Goal: Task Accomplishment & Management: Manage account settings

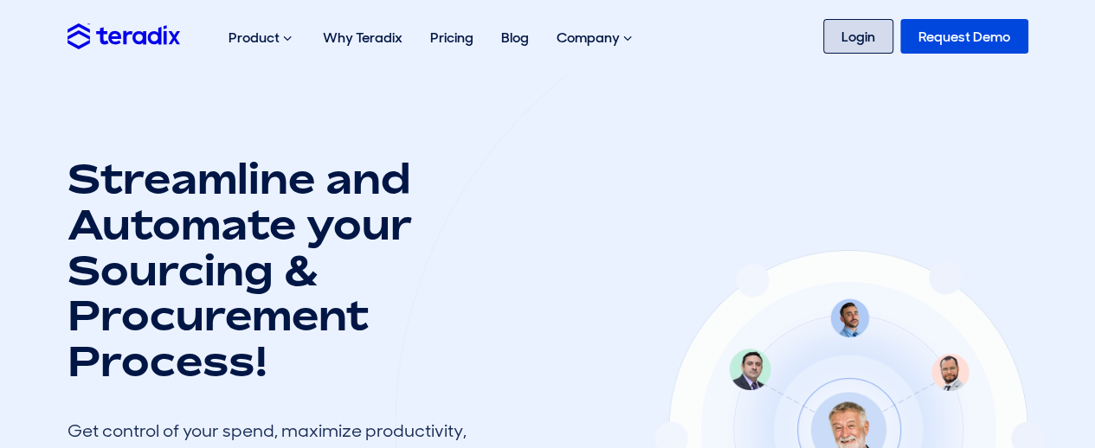
click at [867, 30] on link "Login" at bounding box center [858, 36] width 70 height 35
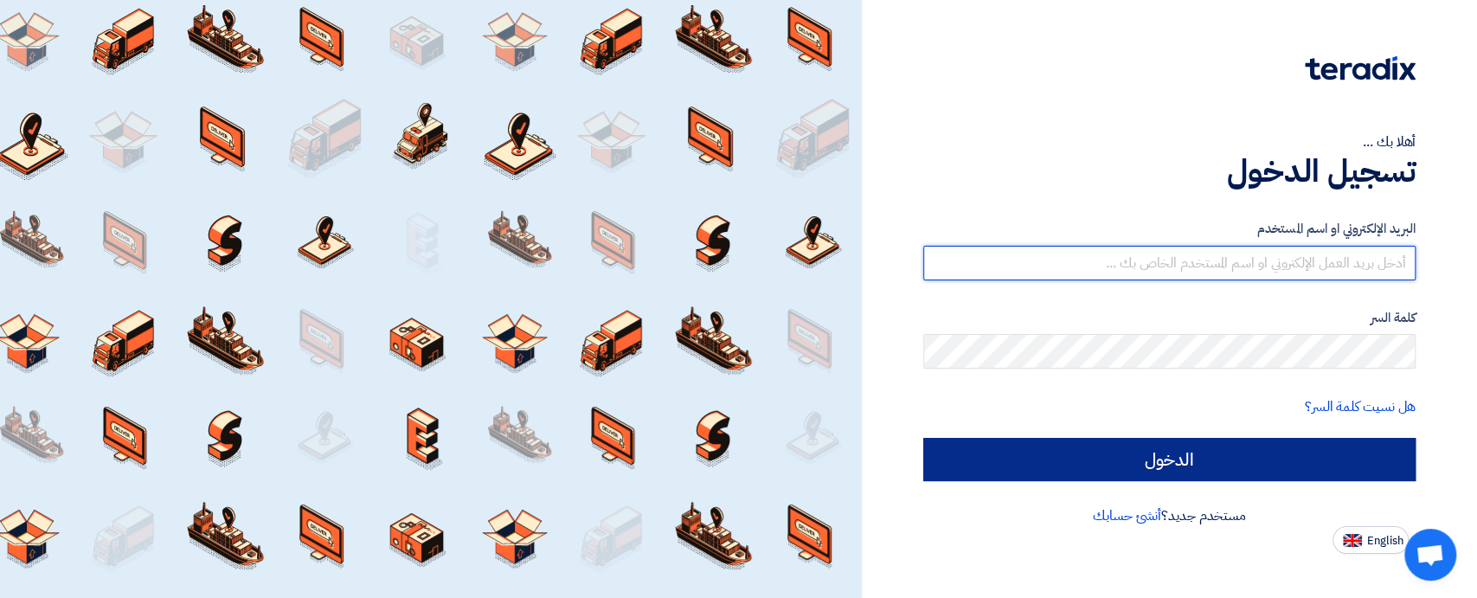
type input "sales@t-square.net"
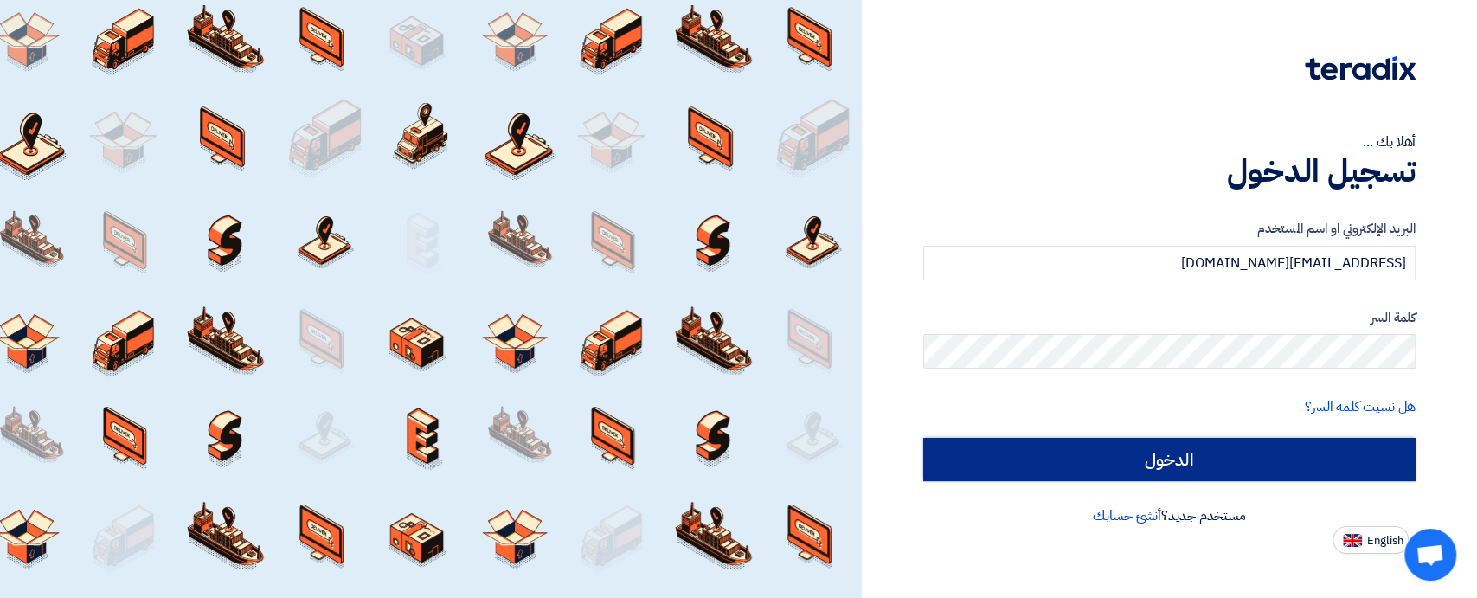
click at [1149, 447] on input "الدخول" at bounding box center [1169, 459] width 492 height 43
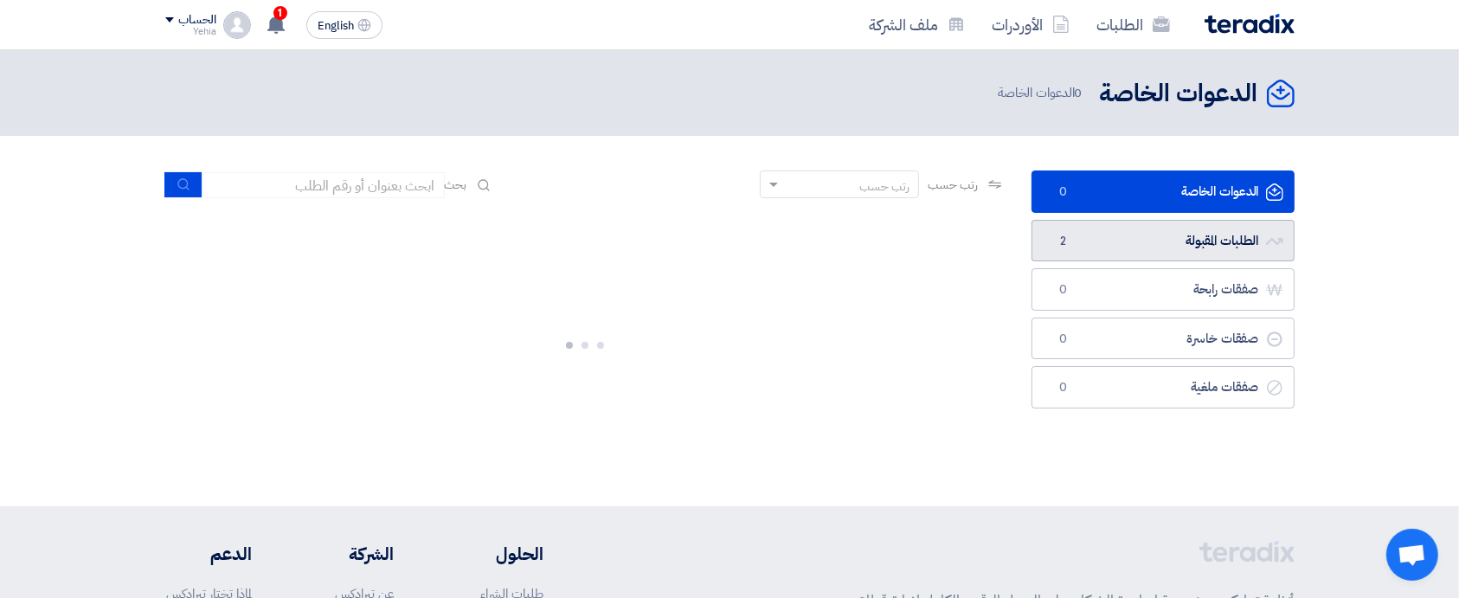
click at [1155, 243] on link "الطلبات المقبولة الطلبات المقبولة 2" at bounding box center [1163, 241] width 263 height 42
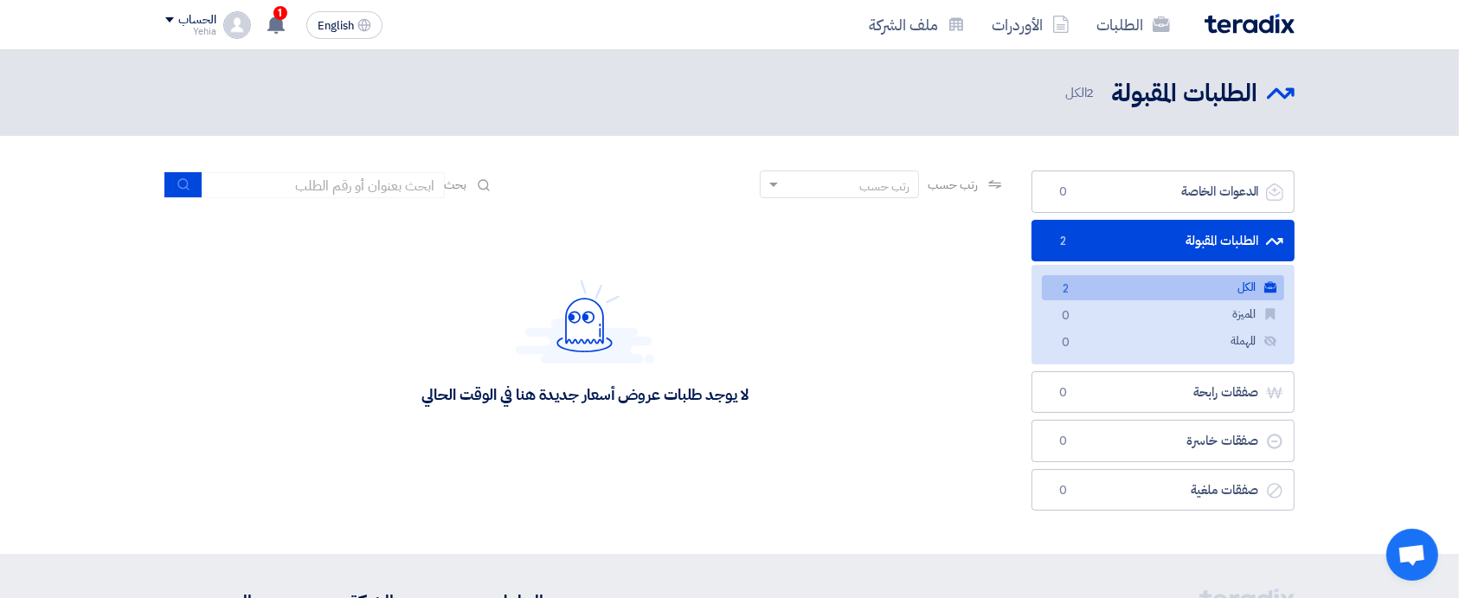
click at [1146, 287] on link "الكل الكل 2" at bounding box center [1163, 287] width 242 height 25
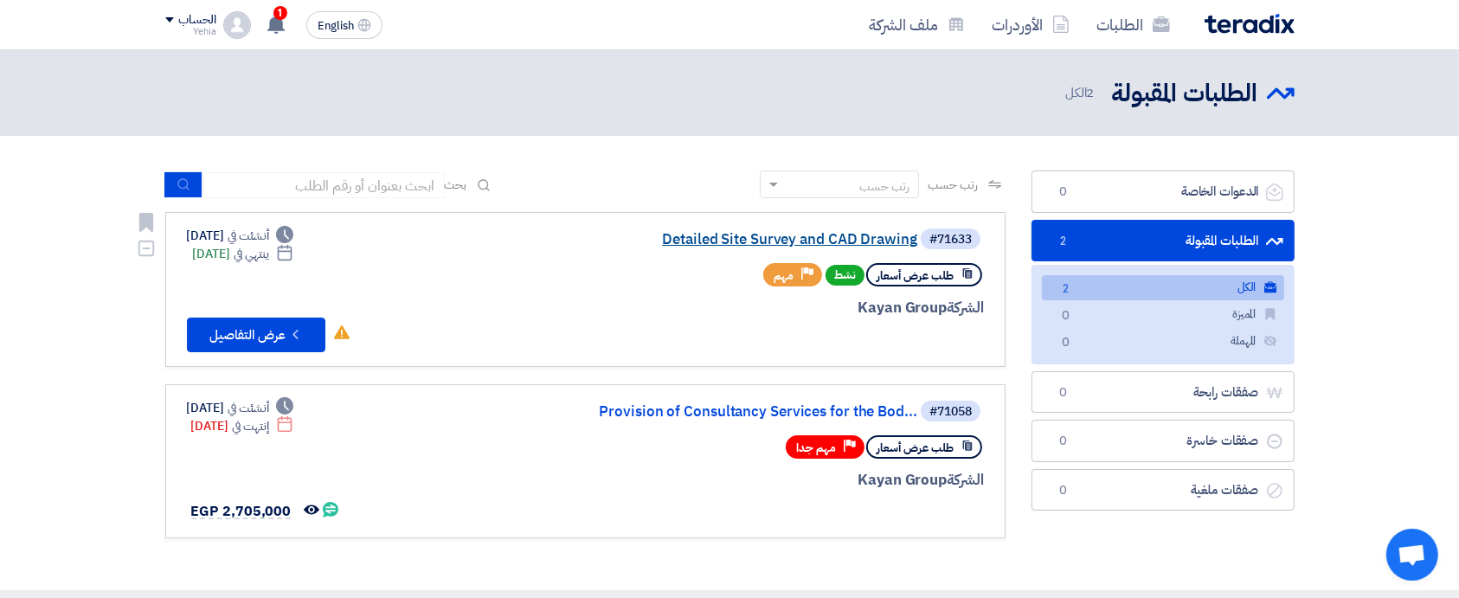
click at [845, 246] on link "Detailed Site Survey and CAD Drawing" at bounding box center [744, 240] width 346 height 16
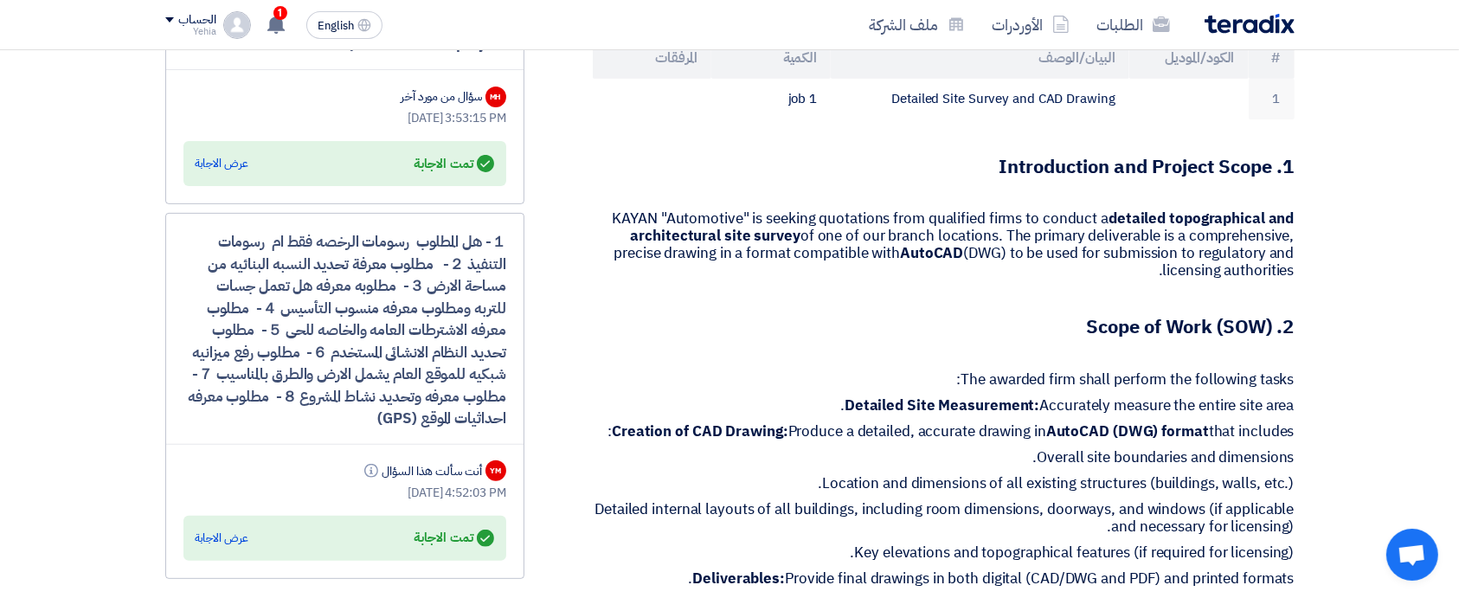
scroll to position [576, 0]
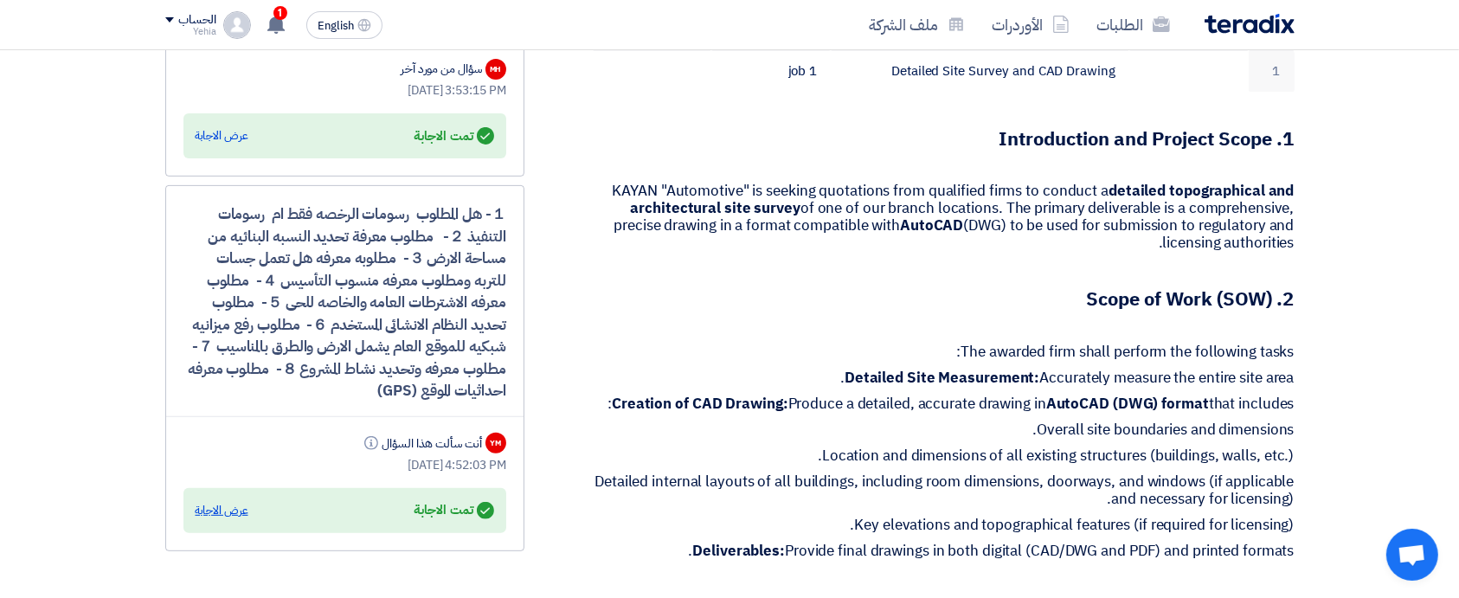
click at [233, 508] on div "عرض الاجابة" at bounding box center [222, 510] width 53 height 17
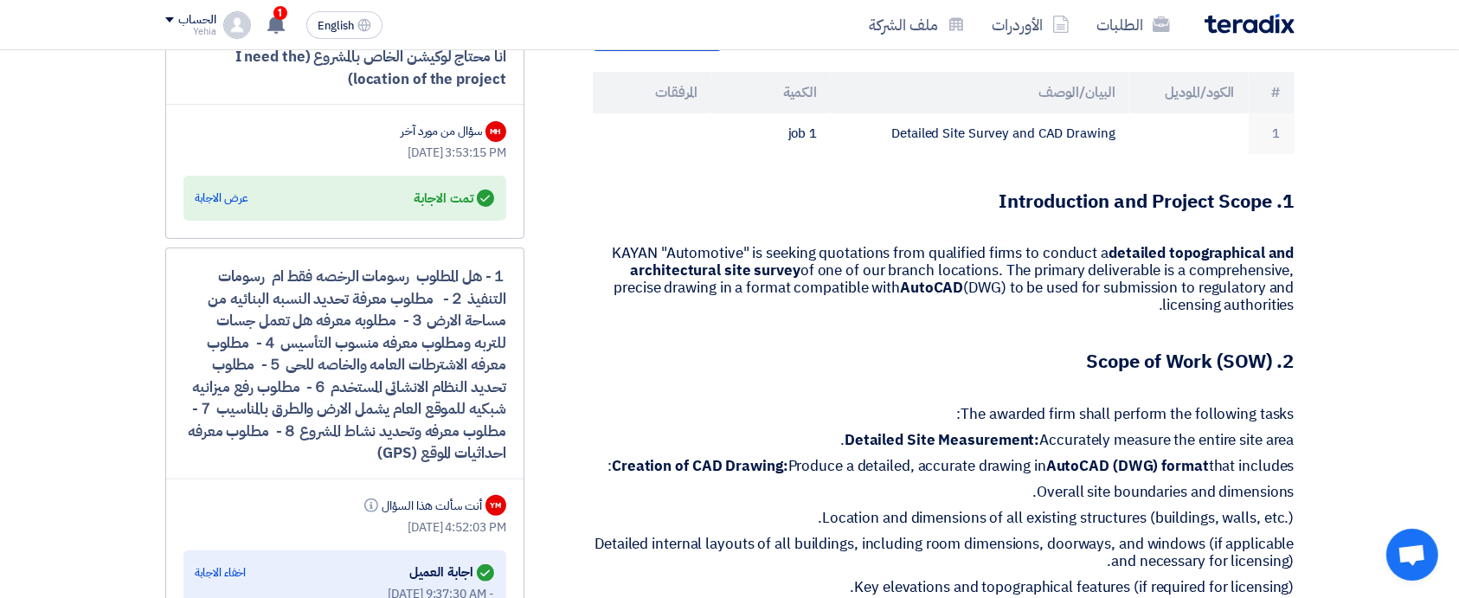
scroll to position [461, 0]
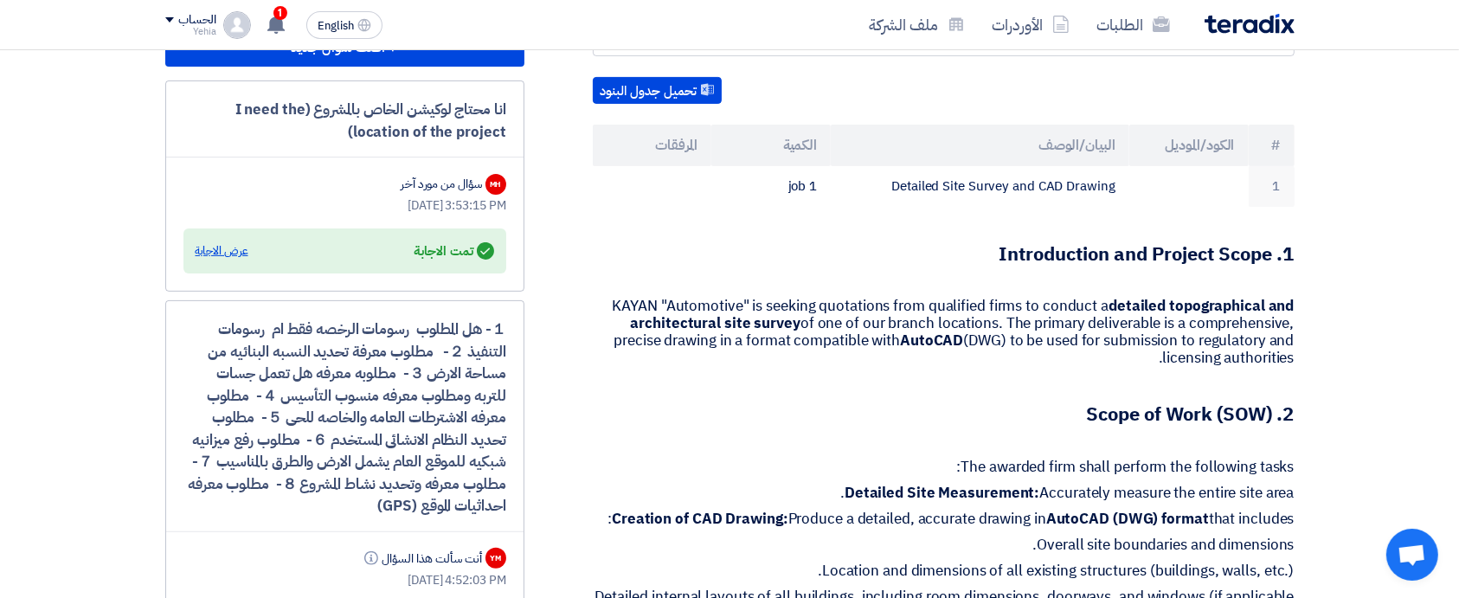
click at [215, 248] on div "عرض الاجابة" at bounding box center [222, 250] width 53 height 17
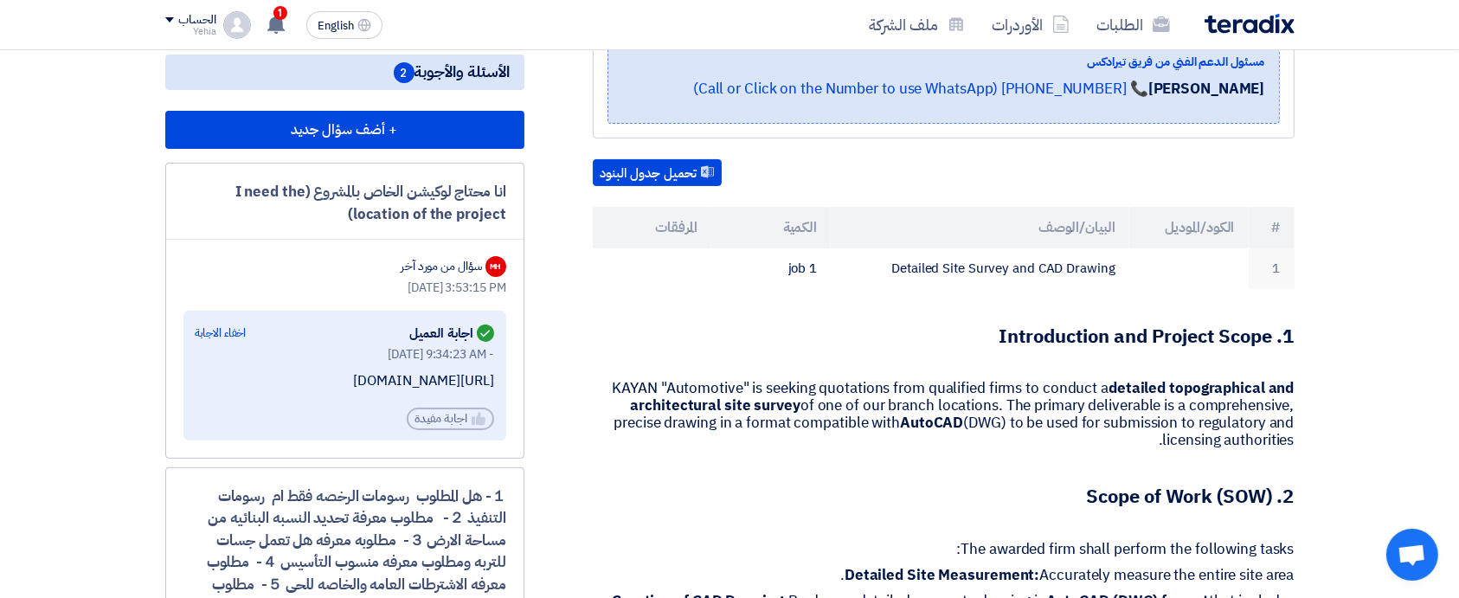
scroll to position [346, 0]
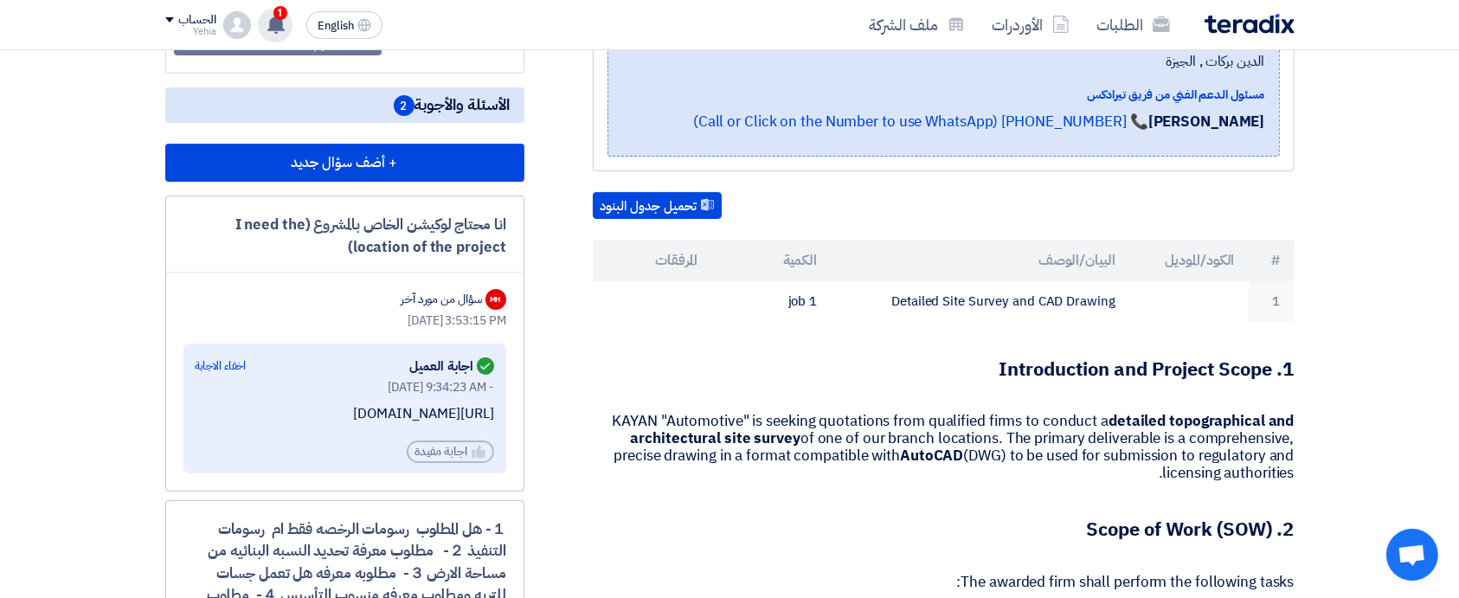
click at [267, 21] on icon at bounding box center [276, 24] width 19 height 19
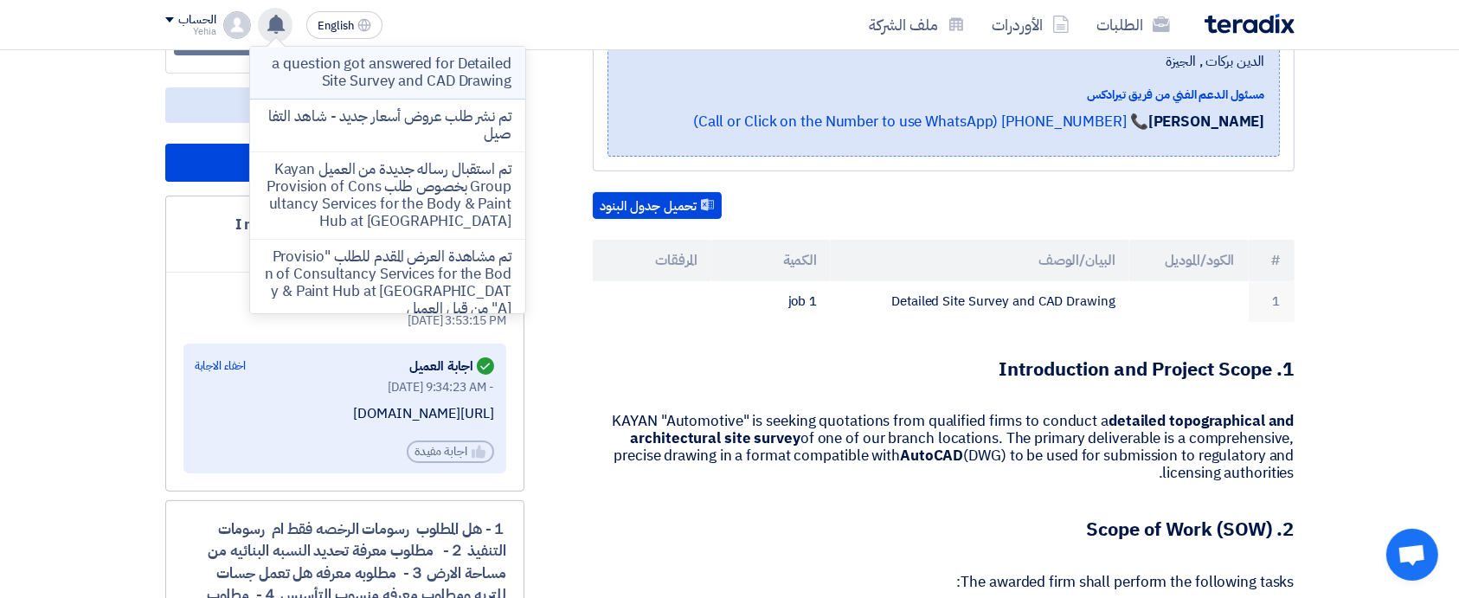
click at [331, 66] on p "a question got answered for Detailed Site Survey and CAD Drawing" at bounding box center [388, 72] width 248 height 35
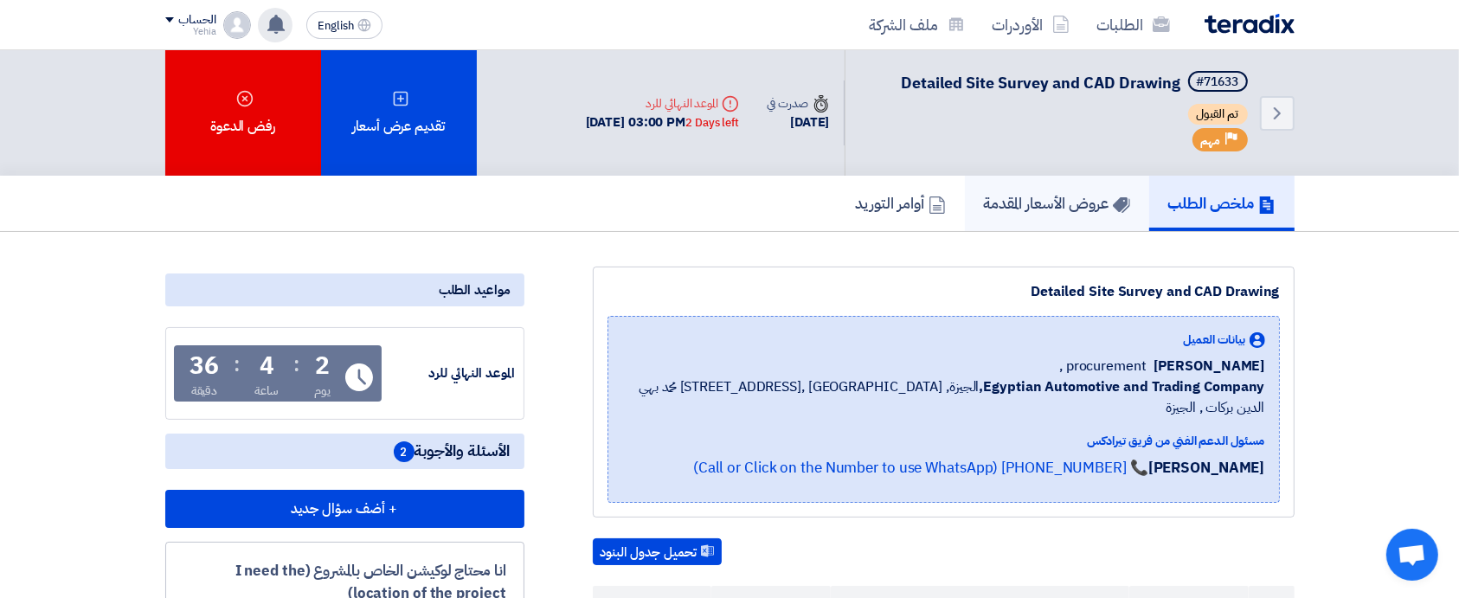
click at [1067, 211] on h5 "عروض الأسعار المقدمة" at bounding box center [1057, 203] width 146 height 20
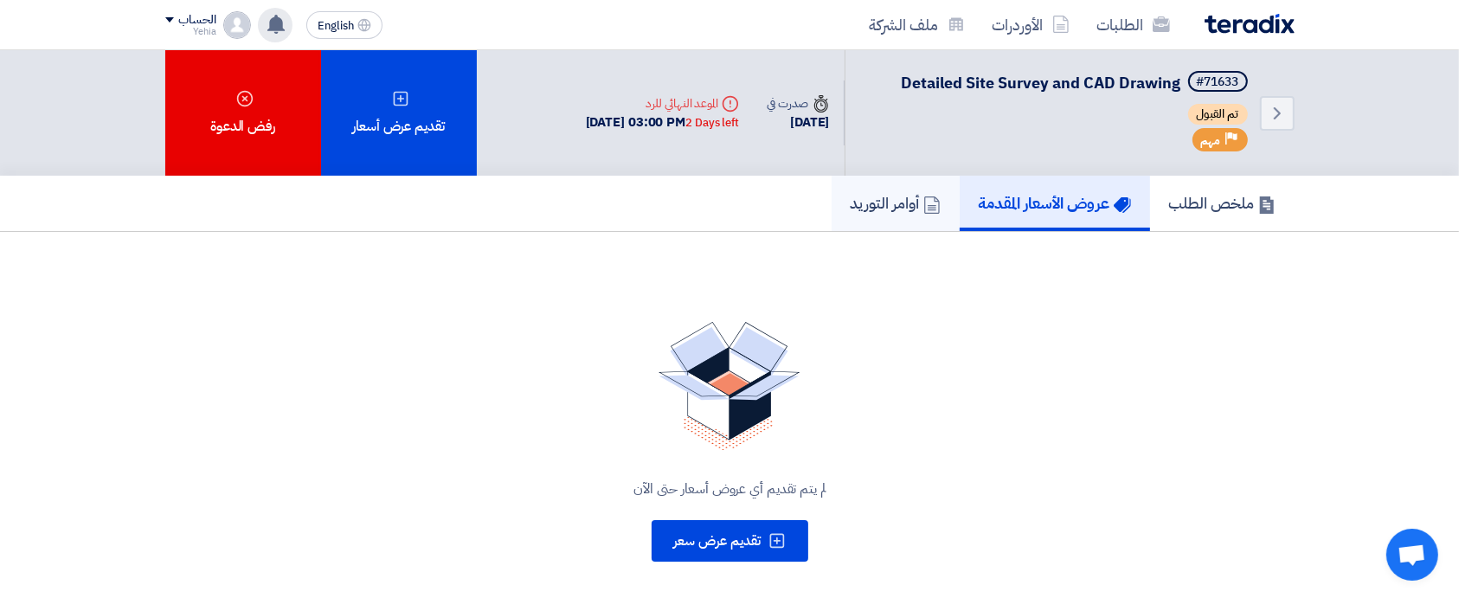
click at [886, 205] on h5 "أوامر التوريد" at bounding box center [896, 203] width 90 height 20
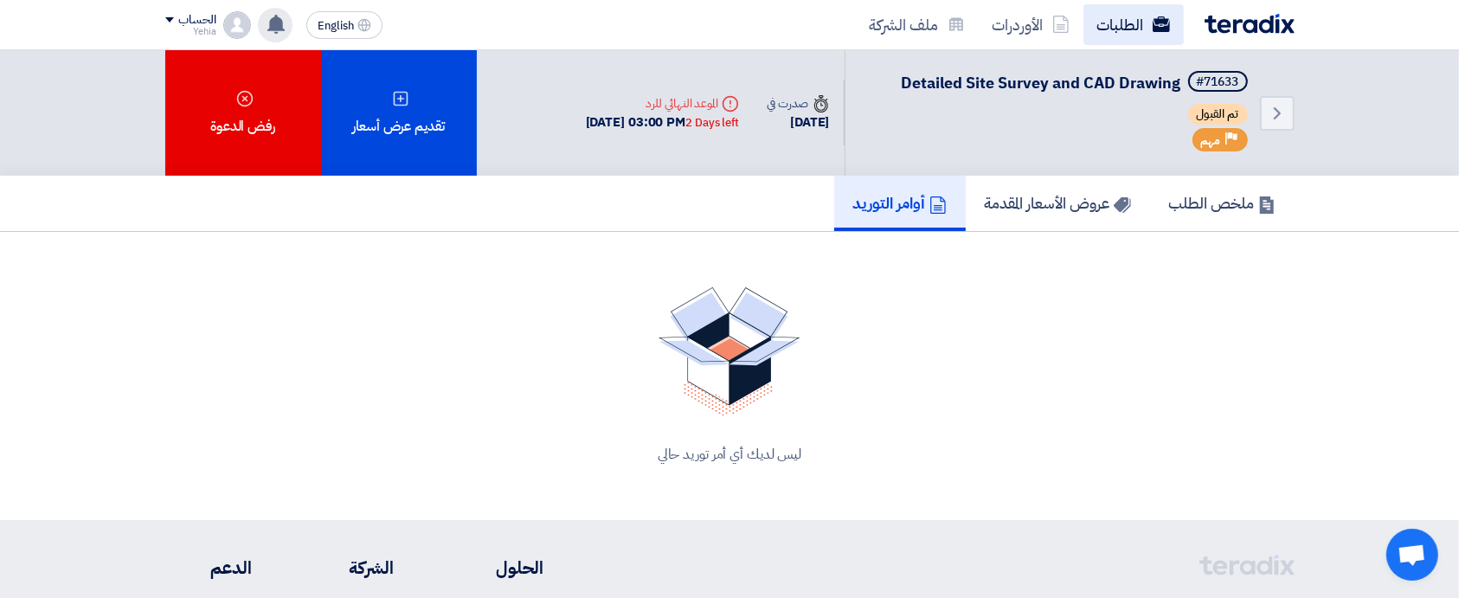
click at [1127, 25] on link "الطلبات" at bounding box center [1134, 24] width 100 height 41
